Goal: Information Seeking & Learning: Learn about a topic

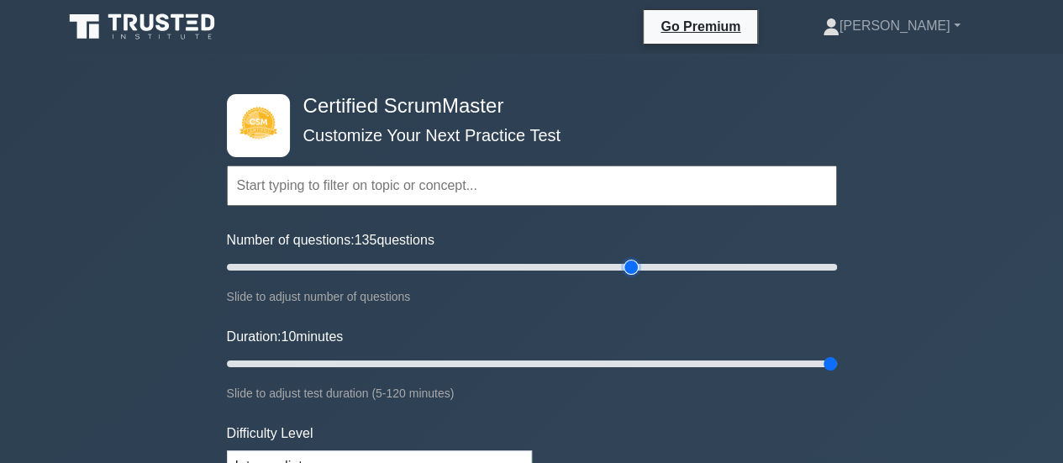
drag, startPoint x: 829, startPoint y: 270, endPoint x: 630, endPoint y: 268, distance: 199.1
click at [630, 268] on input "Number of questions: 135 questions" at bounding box center [532, 267] width 610 height 20
drag, startPoint x: 630, startPoint y: 268, endPoint x: 898, endPoint y: 266, distance: 268.0
type input "200"
click at [837, 266] on input "Number of questions: 185 questions" at bounding box center [532, 267] width 610 height 20
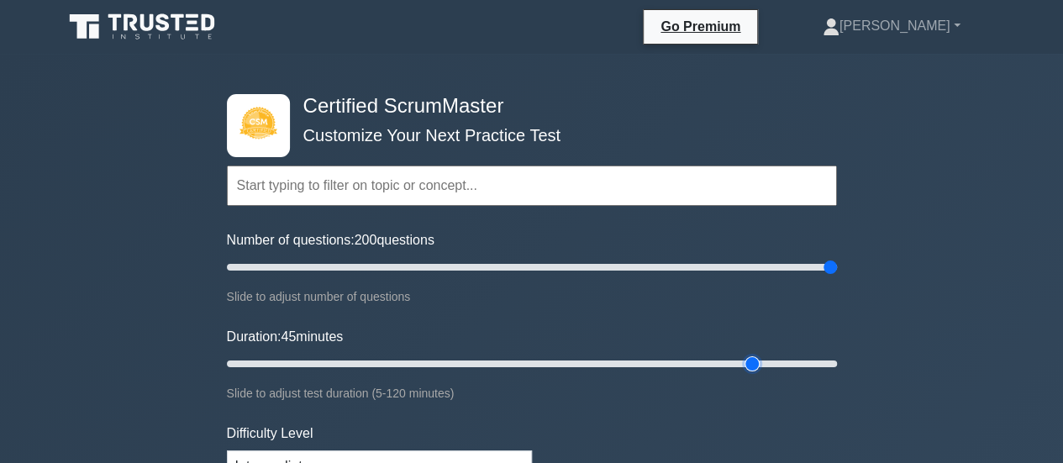
type input "120"
drag, startPoint x: 834, startPoint y: 357, endPoint x: 1075, endPoint y: 351, distance: 241.2
click at [837, 354] on input "Duration: 120 minutes" at bounding box center [532, 364] width 610 height 20
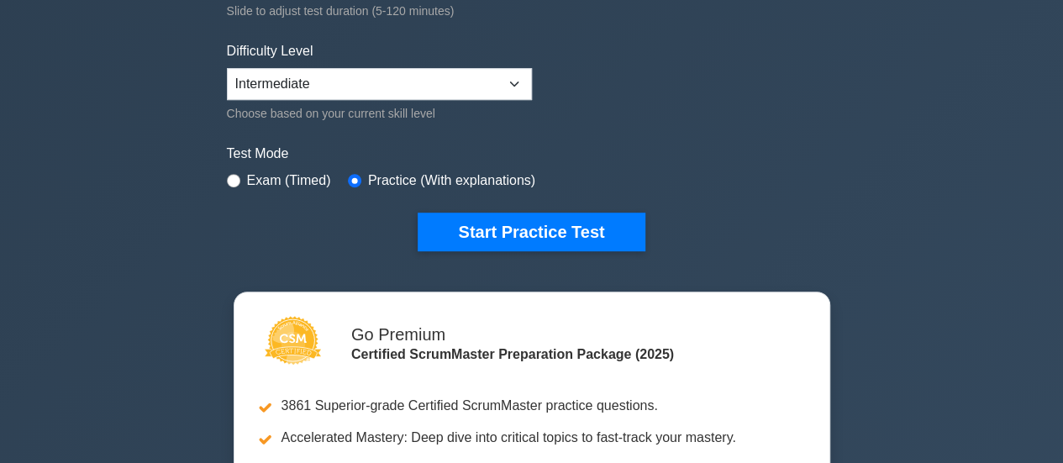
scroll to position [383, 0]
